Goal: Information Seeking & Learning: Learn about a topic

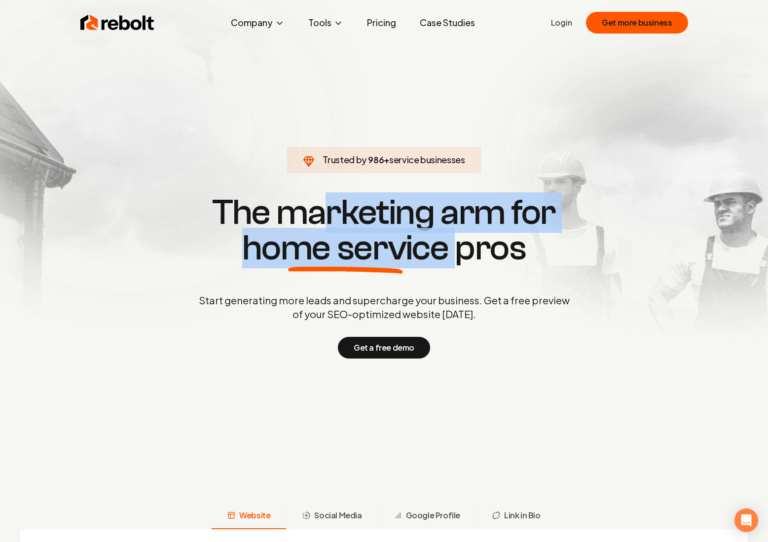
drag, startPoint x: 447, startPoint y: 244, endPoint x: 332, endPoint y: 205, distance: 121.3
click at [332, 205] on h1 "The marketing arm for home service pros" at bounding box center [383, 230] width 473 height 71
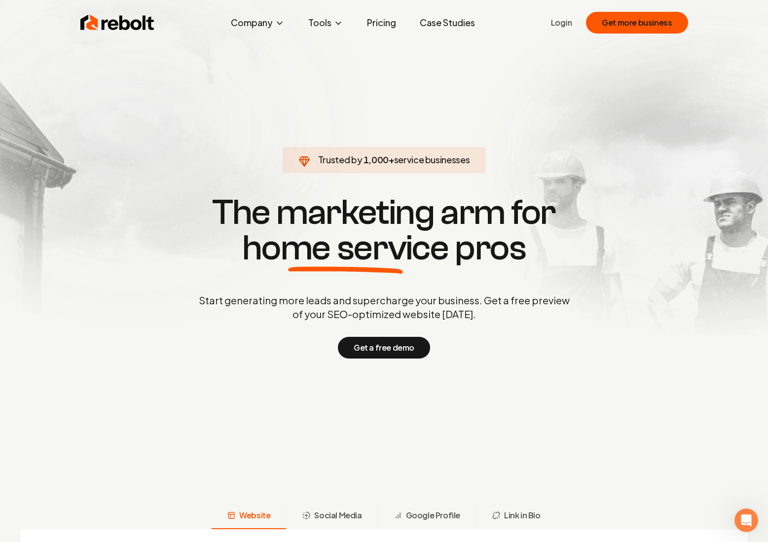
click at [382, 24] on link "Pricing" at bounding box center [381, 23] width 45 height 20
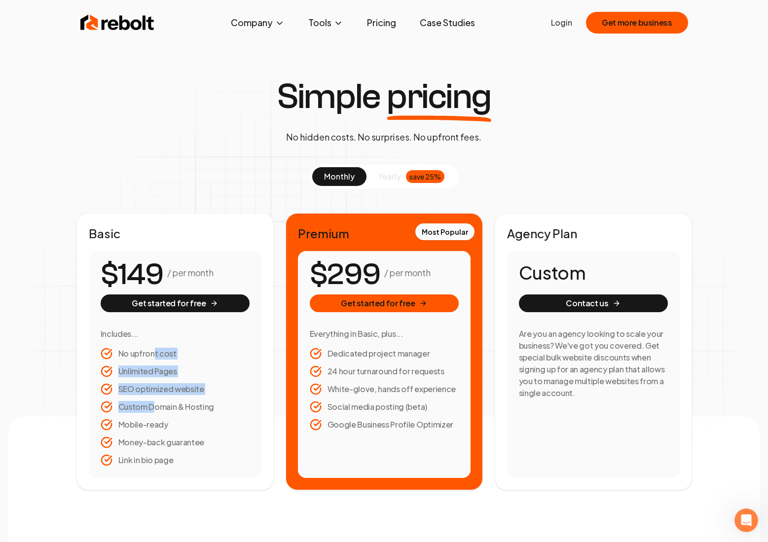
drag, startPoint x: 153, startPoint y: 411, endPoint x: 153, endPoint y: 353, distance: 58.2
click at [153, 353] on ul "No upfront cost Unlimited Pages SEO optimized website Custom Domain & Hosting M…" at bounding box center [175, 407] width 149 height 118
click at [153, 353] on li "No upfront cost" at bounding box center [175, 354] width 149 height 12
drag, startPoint x: 153, startPoint y: 353, endPoint x: 153, endPoint y: 413, distance: 59.7
click at [153, 413] on ul "No upfront cost Unlimited Pages SEO optimized website Custom Domain & Hosting M…" at bounding box center [175, 407] width 149 height 118
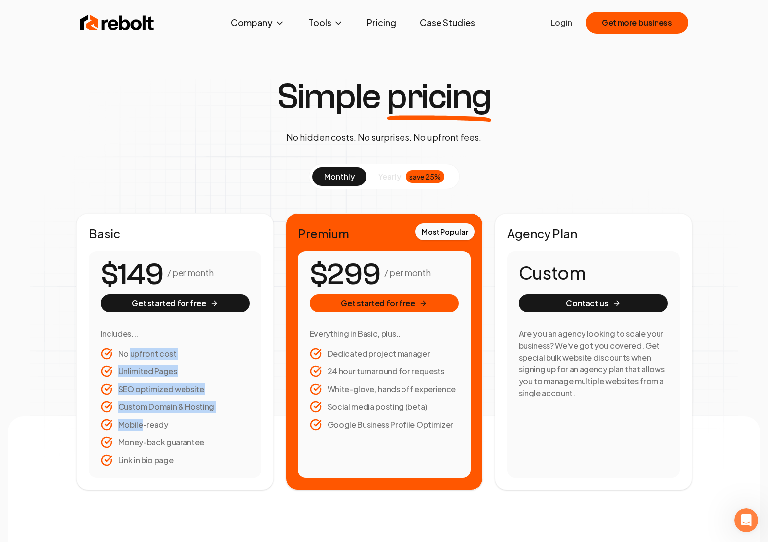
click at [153, 413] on ul "No upfront cost Unlimited Pages SEO optimized website Custom Domain & Hosting M…" at bounding box center [175, 407] width 149 height 118
drag, startPoint x: 153, startPoint y: 413, endPoint x: 152, endPoint y: 370, distance: 42.4
click at [152, 370] on ul "No upfront cost Unlimited Pages SEO optimized website Custom Domain & Hosting M…" at bounding box center [175, 407] width 149 height 118
click at [136, 372] on li "Unlimited Pages" at bounding box center [175, 371] width 149 height 12
drag, startPoint x: 179, startPoint y: 408, endPoint x: 140, endPoint y: 408, distance: 38.9
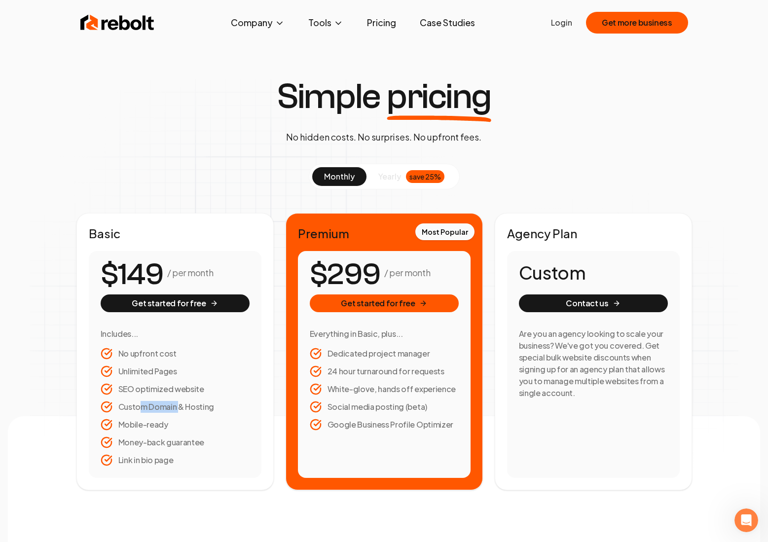
click at [140, 408] on li "Custom Domain & Hosting" at bounding box center [175, 407] width 149 height 12
click at [102, 23] on img at bounding box center [117, 23] width 74 height 20
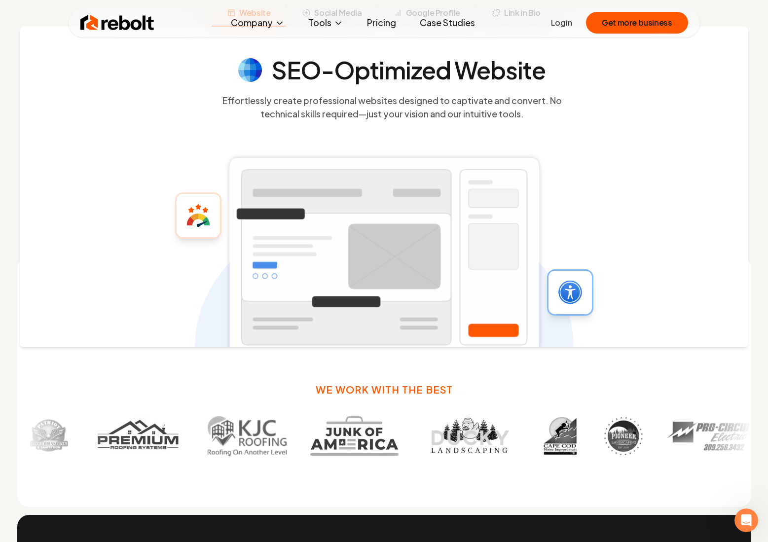
scroll to position [444, 0]
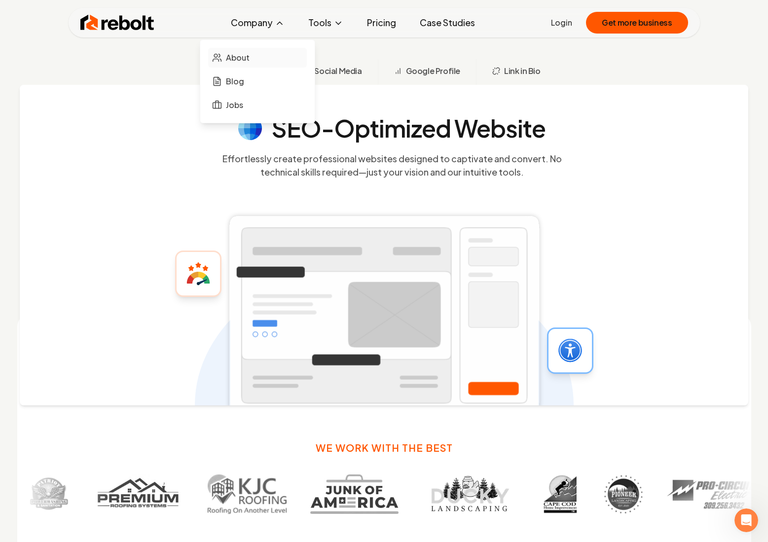
click at [241, 53] on span "About" at bounding box center [238, 58] width 24 height 12
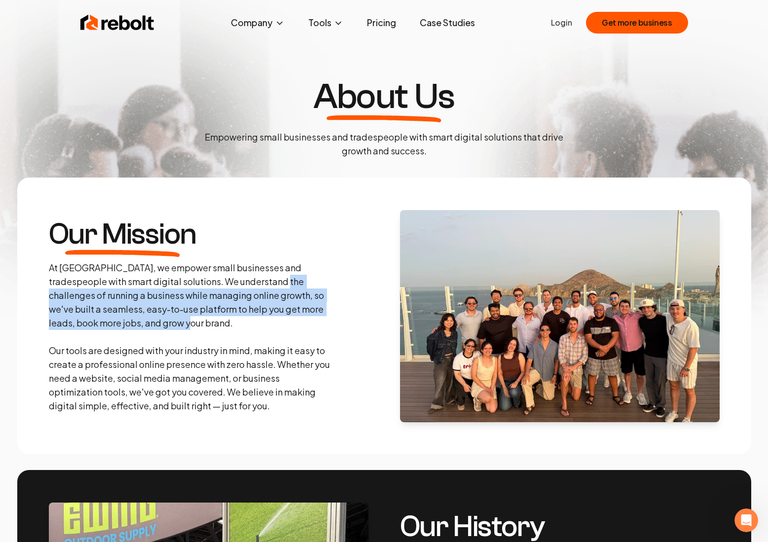
drag, startPoint x: 253, startPoint y: 278, endPoint x: 233, endPoint y: 336, distance: 61.1
click at [233, 336] on p "At [GEOGRAPHIC_DATA], we empower small businesses and tradespeople with smart d…" at bounding box center [191, 337] width 284 height 152
drag, startPoint x: 233, startPoint y: 336, endPoint x: 233, endPoint y: 279, distance: 57.2
click at [233, 279] on p "At [GEOGRAPHIC_DATA], we empower small businesses and tradespeople with smart d…" at bounding box center [191, 337] width 284 height 152
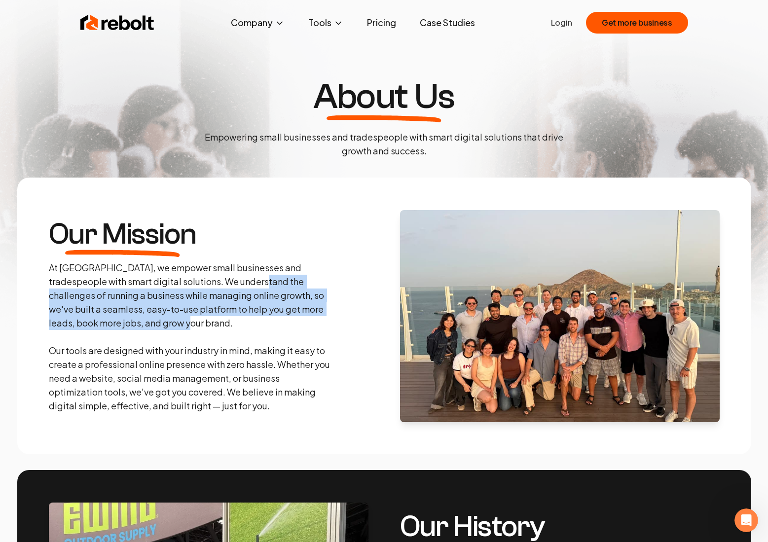
click at [233, 279] on p "At [GEOGRAPHIC_DATA], we empower small businesses and tradespeople with smart d…" at bounding box center [191, 337] width 284 height 152
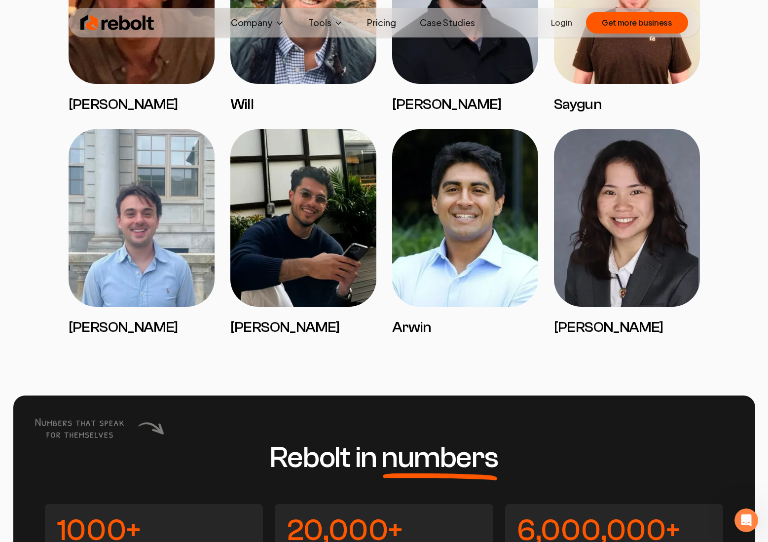
scroll to position [2094, 0]
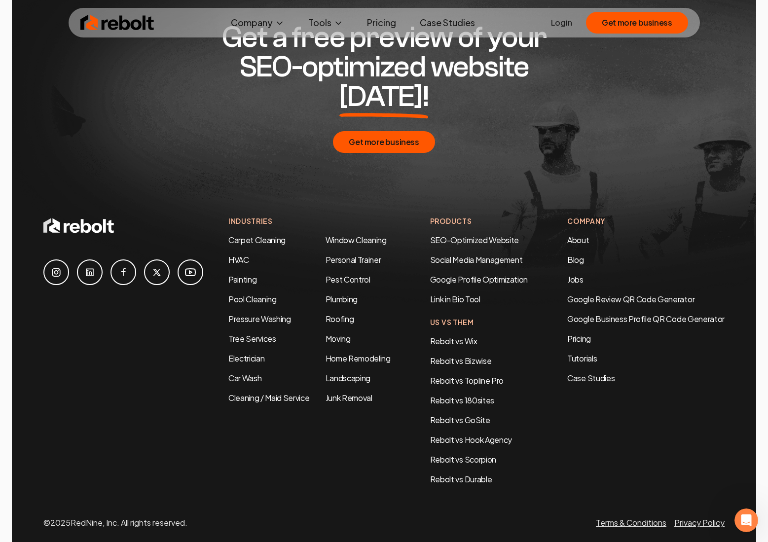
scroll to position [3175, 0]
drag, startPoint x: 98, startPoint y: 492, endPoint x: 144, endPoint y: 492, distance: 46.3
click at [144, 517] on p "© 2025 RedNine, Inc. All rights reserved." at bounding box center [115, 523] width 144 height 12
click at [579, 235] on li "About" at bounding box center [645, 241] width 157 height 12
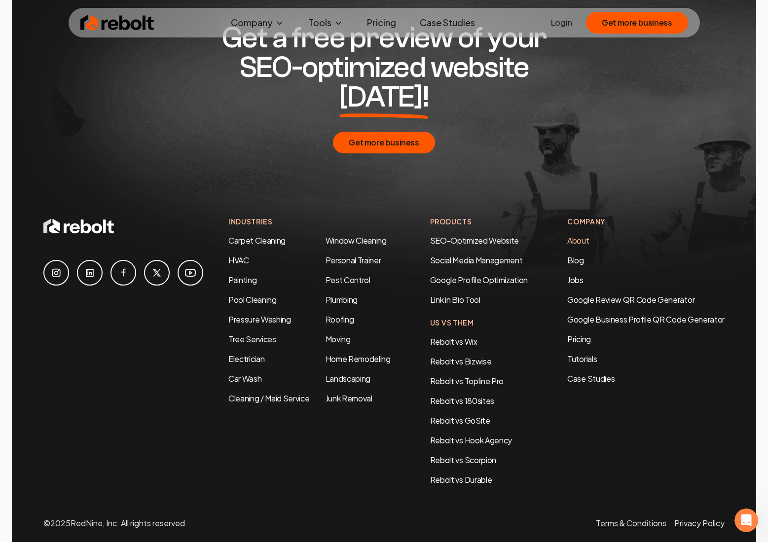
click at [579, 235] on link "About" at bounding box center [578, 240] width 22 height 10
